Goal: Book appointment/travel/reservation

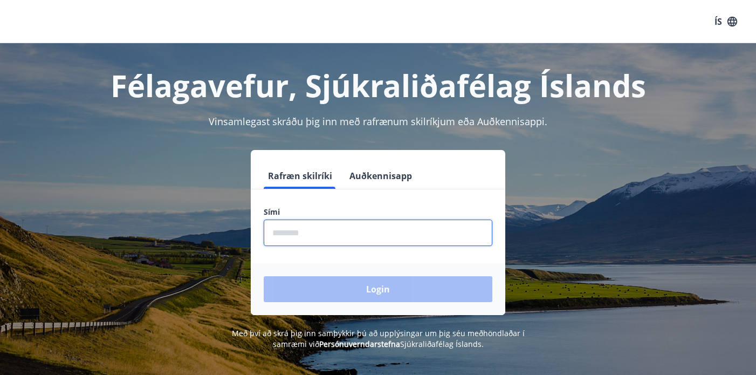
click at [277, 231] on input "phone" at bounding box center [378, 232] width 229 height 26
type input "********"
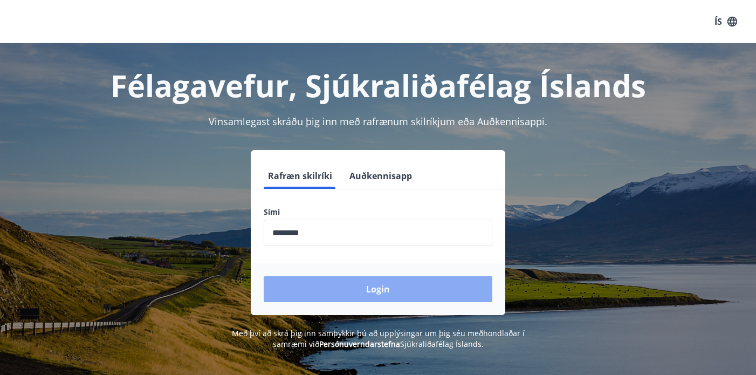
click at [380, 291] on button "Login" at bounding box center [378, 289] width 229 height 26
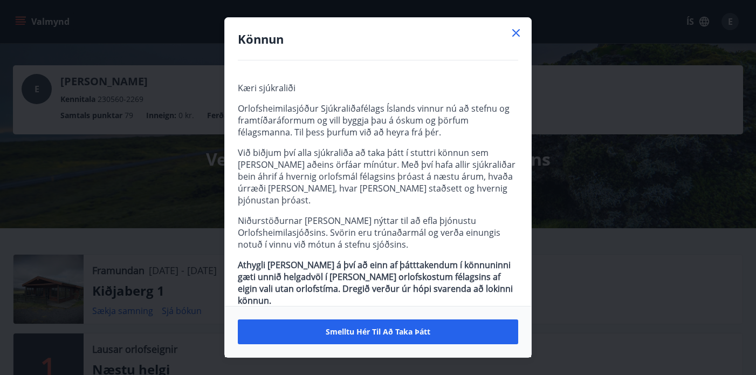
click at [516, 31] on icon at bounding box center [516, 32] width 13 height 13
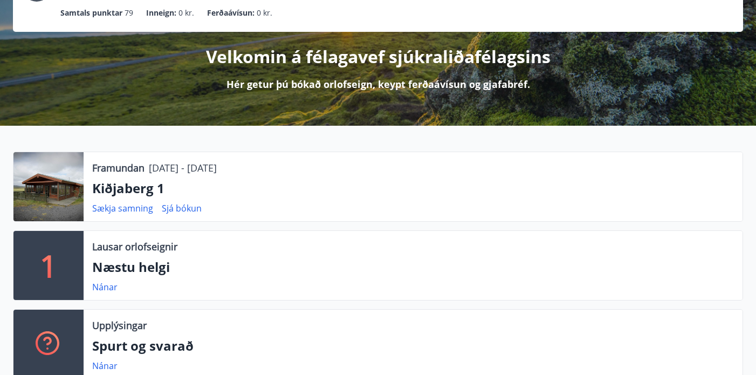
scroll to position [118, 0]
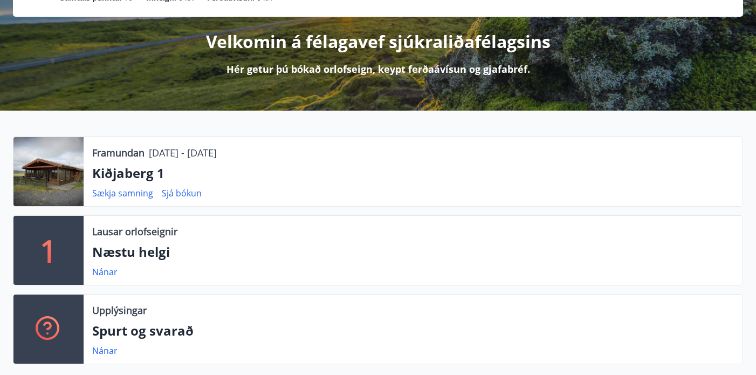
click at [47, 177] on div at bounding box center [48, 171] width 70 height 69
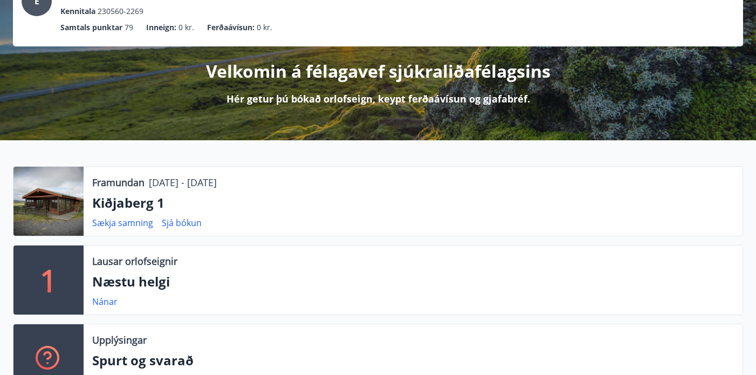
scroll to position [56, 0]
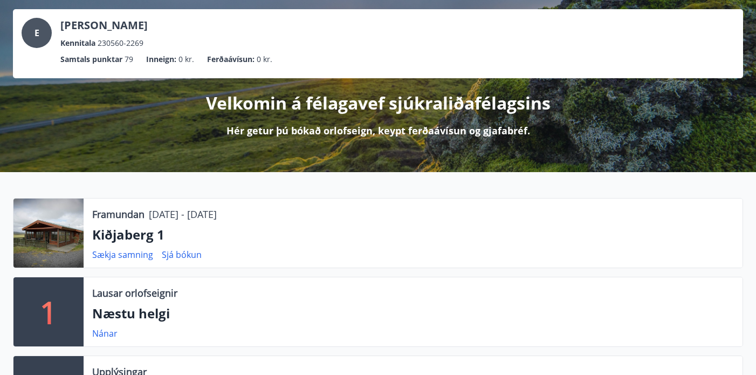
click at [52, 223] on div at bounding box center [48, 232] width 70 height 69
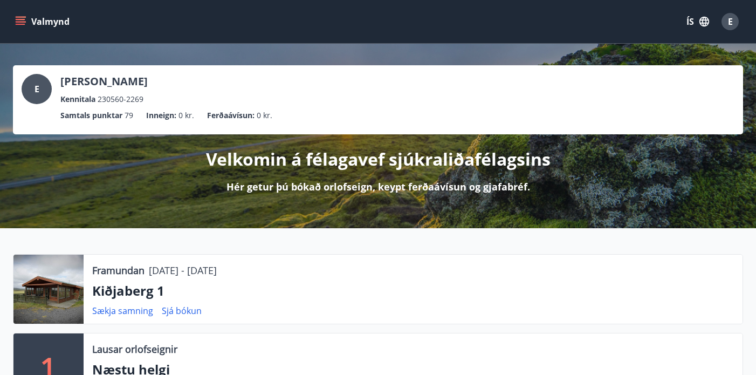
click at [18, 17] on icon "menu" at bounding box center [22, 17] width 12 height 1
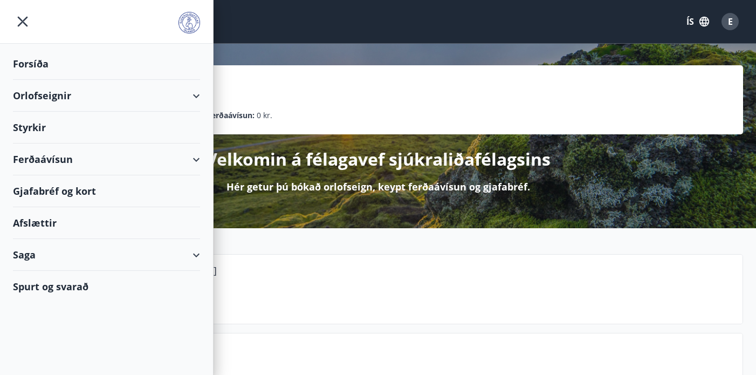
click at [174, 92] on div "Orlofseignir" at bounding box center [106, 96] width 187 height 32
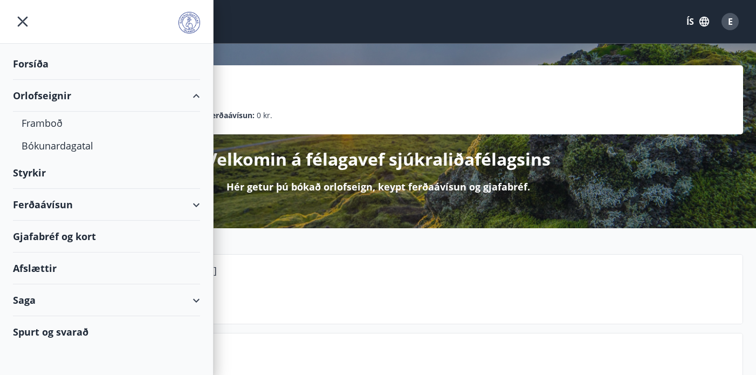
click at [258, 25] on div "Valmynd ÍS E" at bounding box center [378, 22] width 730 height 26
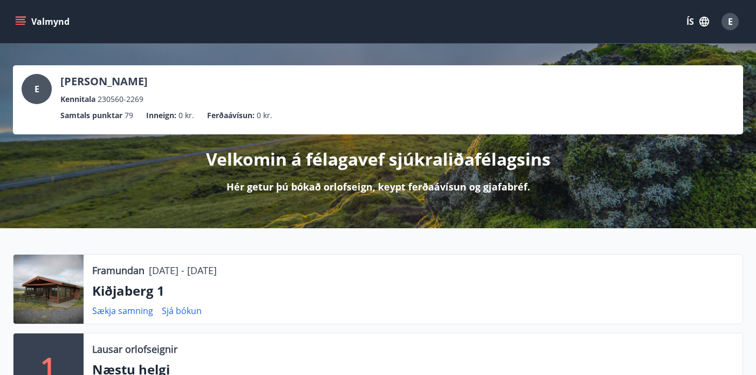
click at [18, 19] on icon "menu" at bounding box center [21, 19] width 10 height 1
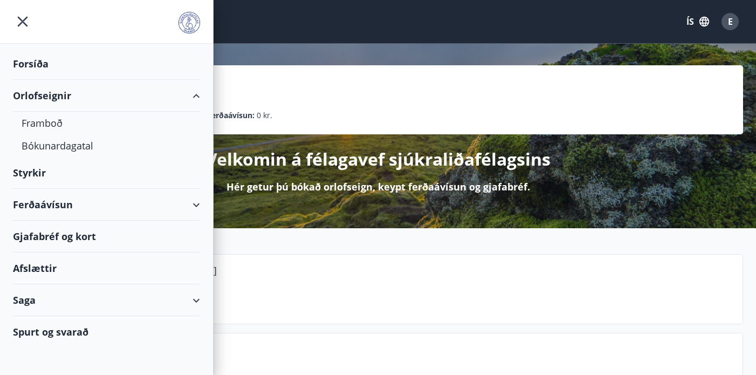
click at [81, 237] on div "Gjafabréf og kort" at bounding box center [106, 237] width 187 height 32
click at [53, 122] on div "Framboð" at bounding box center [107, 123] width 170 height 23
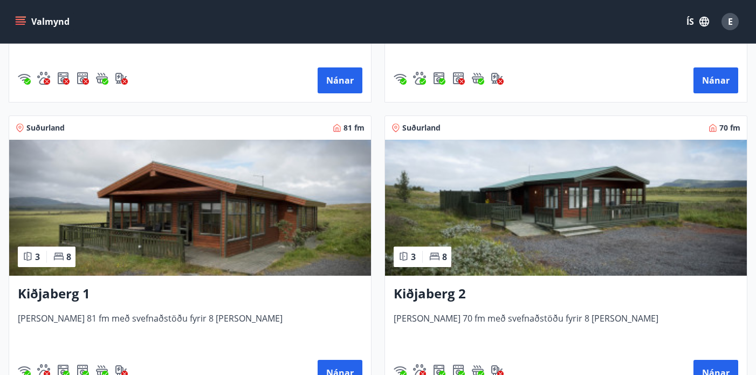
scroll to position [2187, 0]
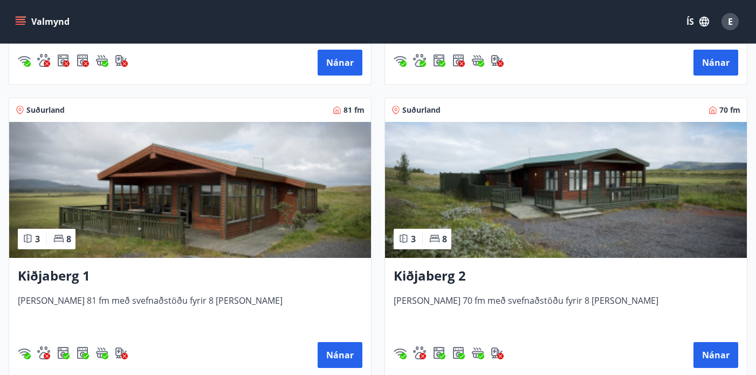
click at [203, 202] on img at bounding box center [190, 190] width 362 height 136
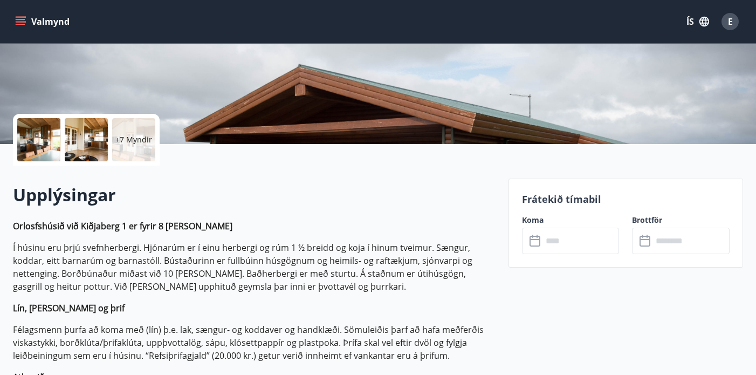
scroll to position [186, 0]
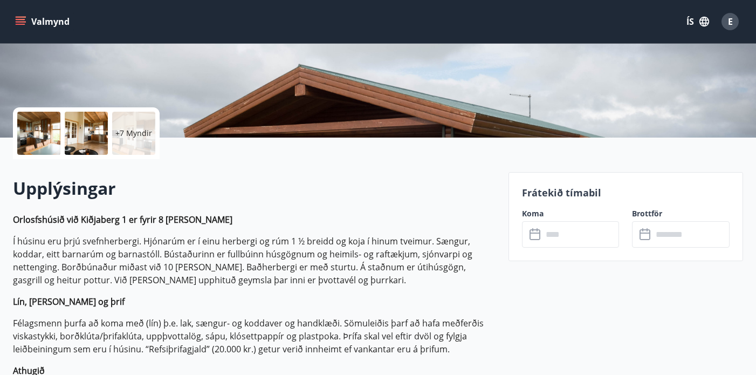
click at [39, 135] on div at bounding box center [38, 133] width 43 height 43
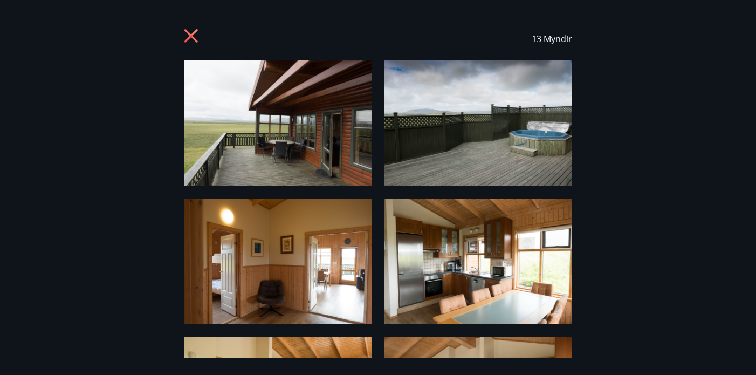
click at [298, 127] on img at bounding box center [278, 122] width 188 height 125
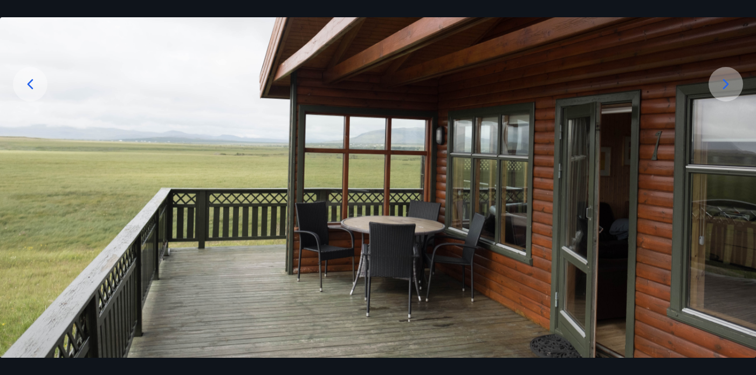
scroll to position [166, 0]
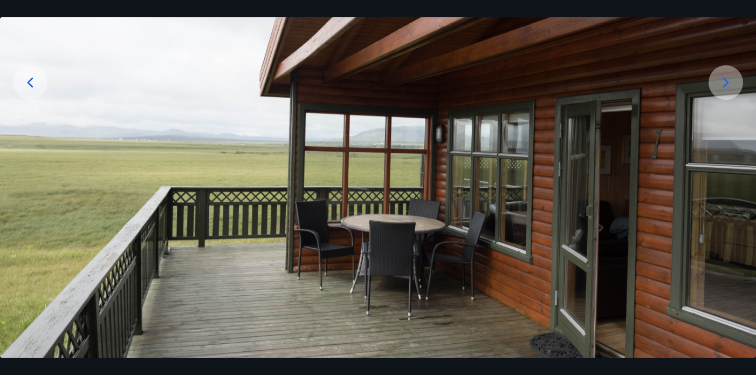
click at [721, 86] on icon at bounding box center [725, 82] width 17 height 17
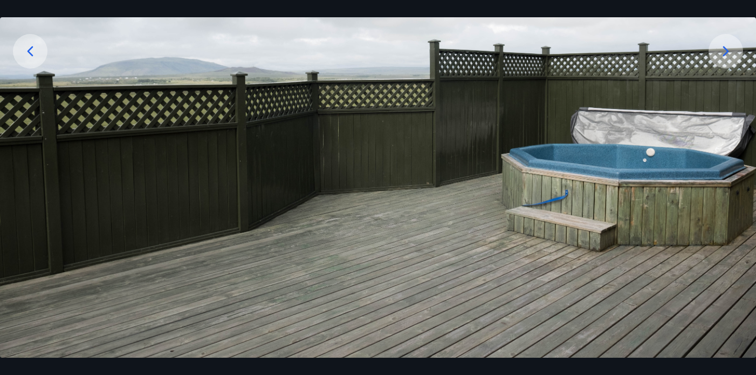
scroll to position [202, 0]
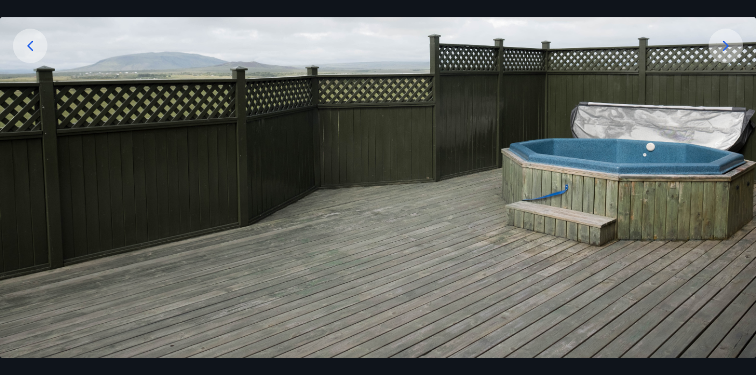
click at [742, 169] on img at bounding box center [378, 110] width 756 height 504
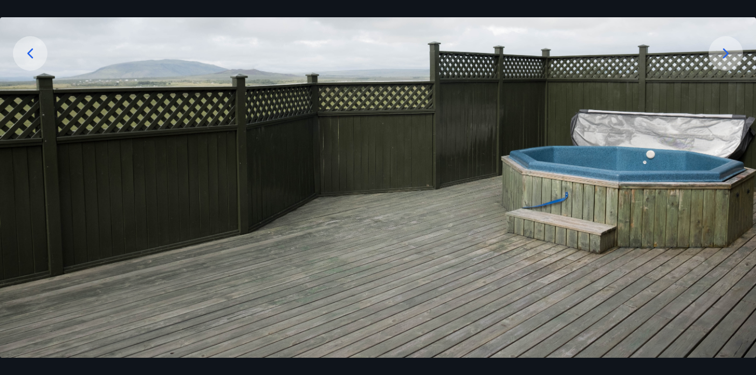
scroll to position [194, 0]
click at [729, 49] on icon at bounding box center [725, 53] width 17 height 17
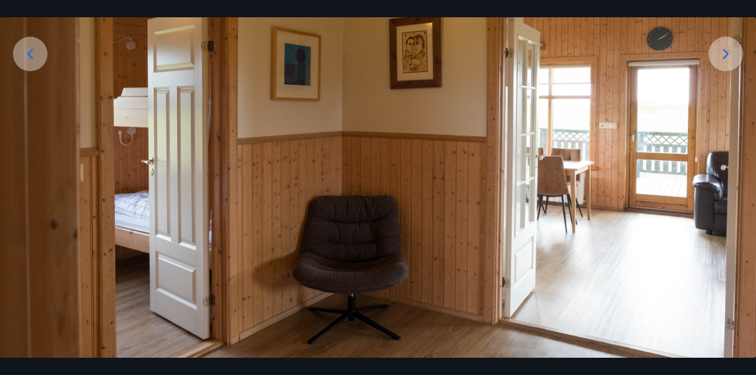
click at [715, 180] on img at bounding box center [378, 118] width 756 height 504
click at [723, 56] on icon at bounding box center [725, 53] width 17 height 17
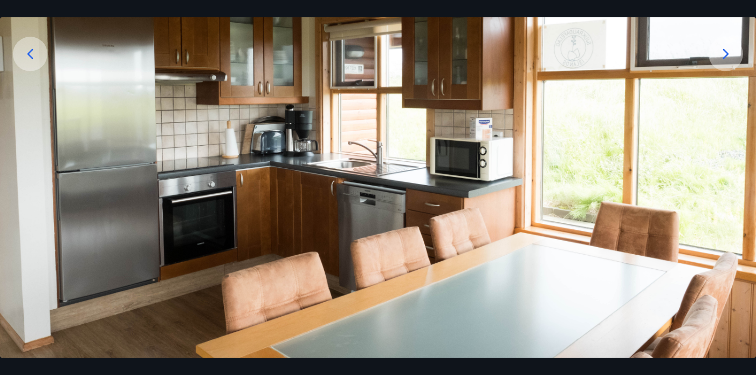
click at [726, 51] on icon at bounding box center [726, 54] width 6 height 10
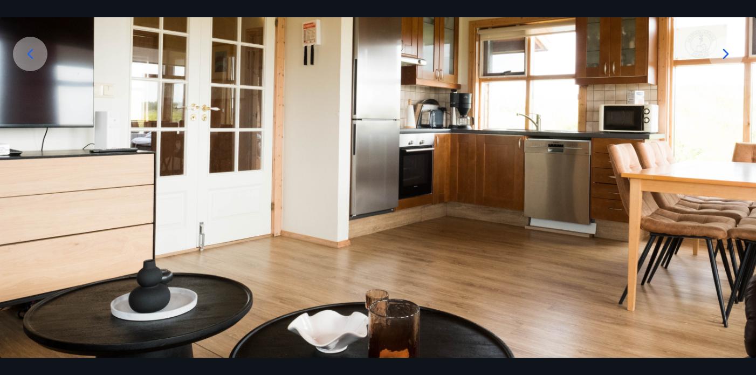
click at [723, 54] on icon at bounding box center [725, 53] width 17 height 17
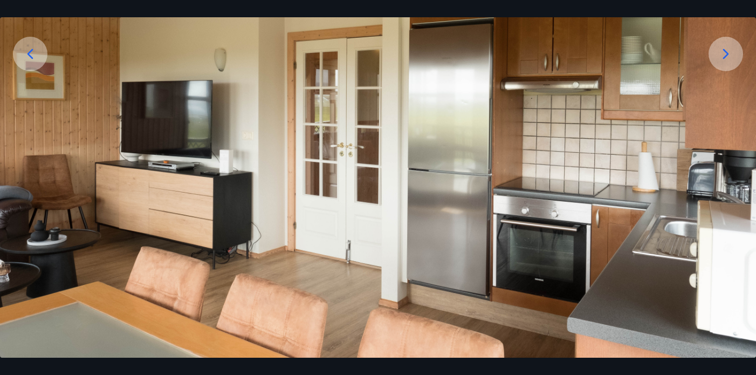
click at [726, 53] on icon at bounding box center [725, 53] width 17 height 17
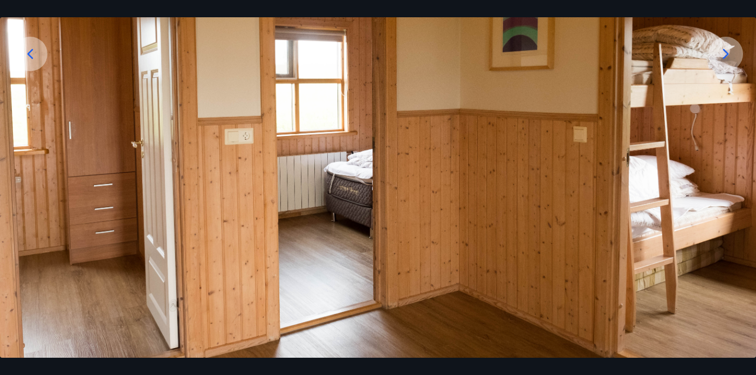
click at [725, 50] on icon at bounding box center [726, 54] width 6 height 10
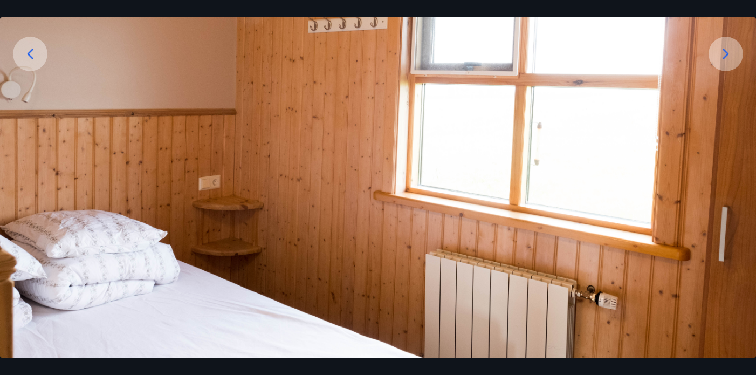
click at [725, 50] on icon at bounding box center [726, 54] width 6 height 10
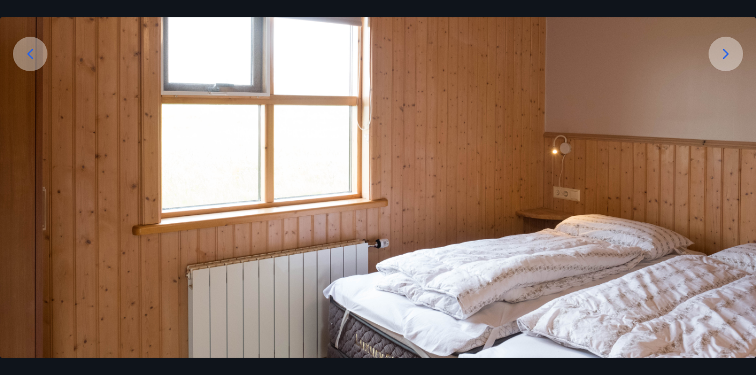
click at [726, 52] on icon at bounding box center [726, 54] width 6 height 10
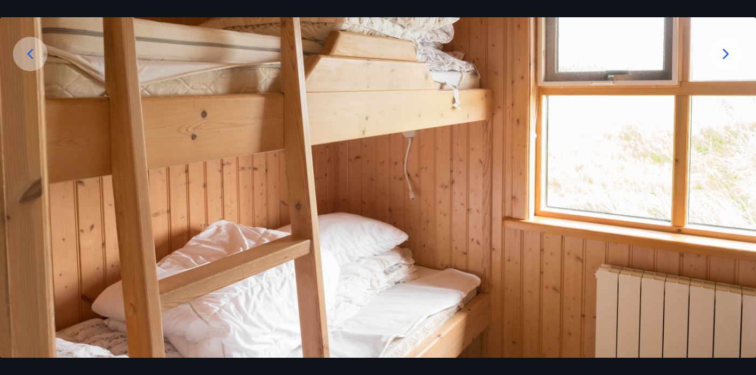
click at [725, 52] on icon at bounding box center [726, 54] width 6 height 10
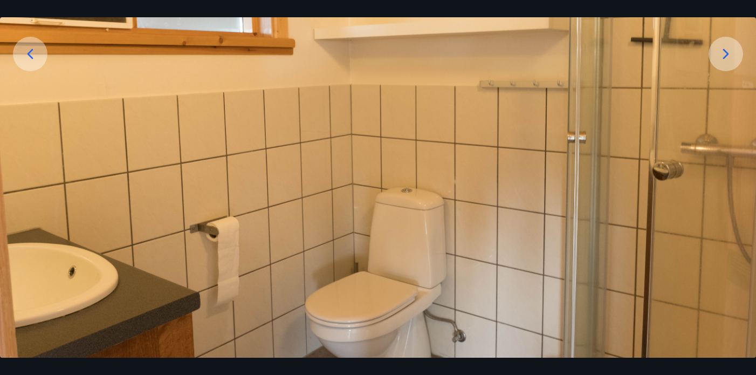
click at [726, 52] on icon at bounding box center [726, 54] width 6 height 10
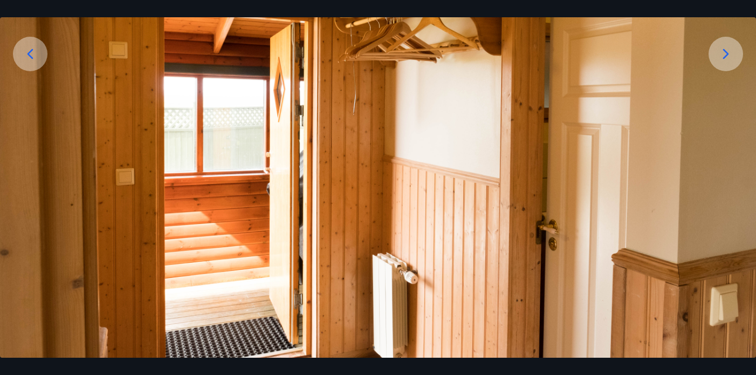
click at [726, 52] on icon at bounding box center [726, 54] width 6 height 10
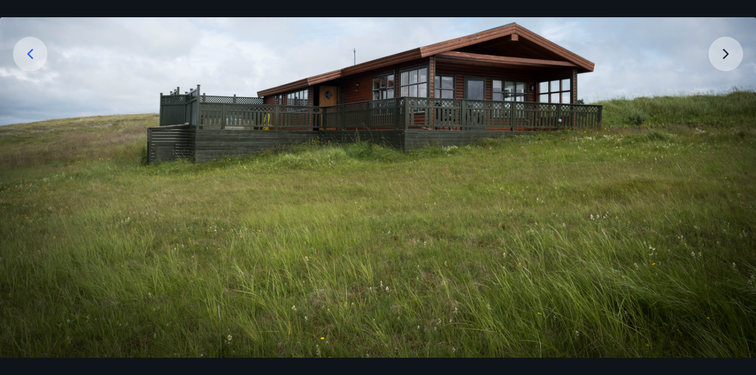
click at [726, 52] on img at bounding box center [378, 118] width 756 height 504
click at [30, 56] on icon at bounding box center [30, 54] width 6 height 10
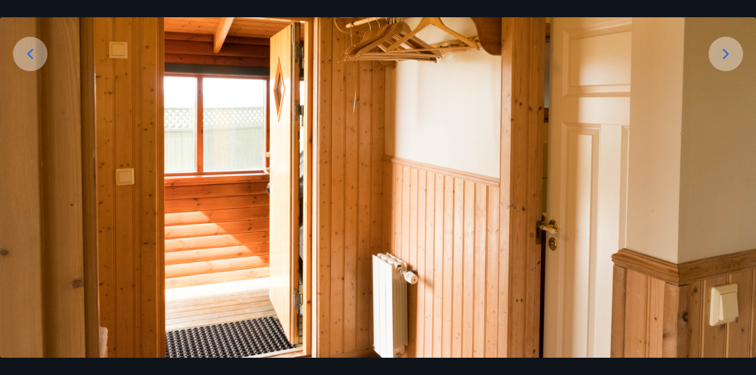
click at [30, 56] on icon at bounding box center [30, 54] width 6 height 10
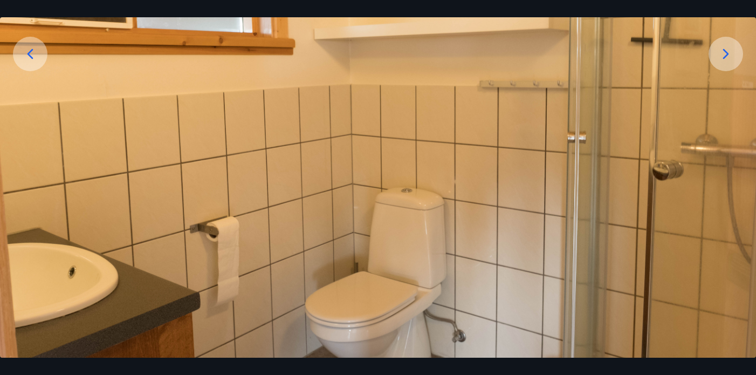
click at [30, 56] on icon at bounding box center [30, 54] width 6 height 10
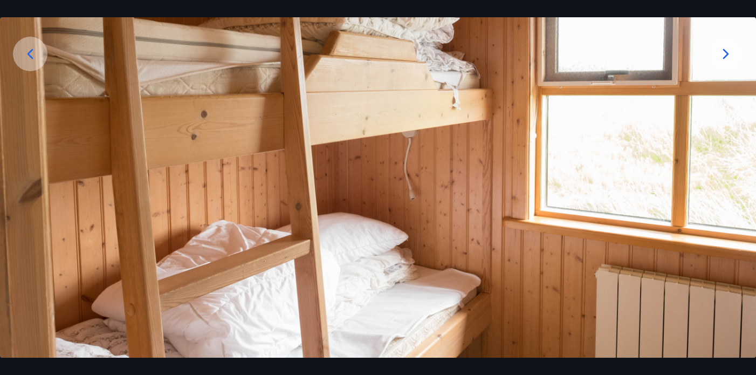
click at [727, 51] on icon at bounding box center [725, 53] width 17 height 17
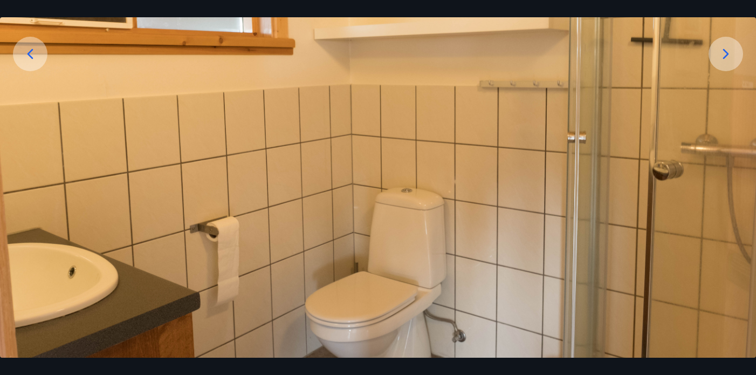
click at [727, 51] on icon at bounding box center [725, 53] width 17 height 17
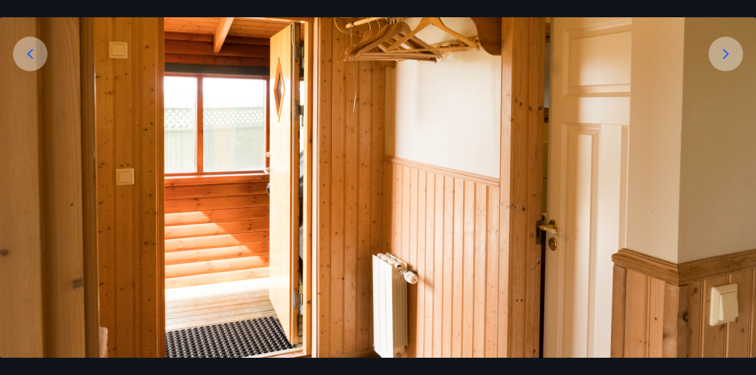
click at [727, 51] on icon at bounding box center [725, 53] width 17 height 17
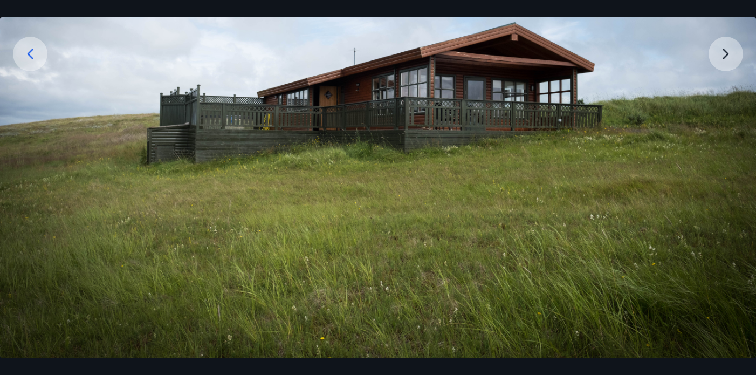
click at [727, 51] on img at bounding box center [378, 118] width 756 height 504
click at [723, 52] on img at bounding box center [378, 118] width 756 height 504
click at [725, 53] on img at bounding box center [378, 118] width 756 height 504
